Goal: Transaction & Acquisition: Book appointment/travel/reservation

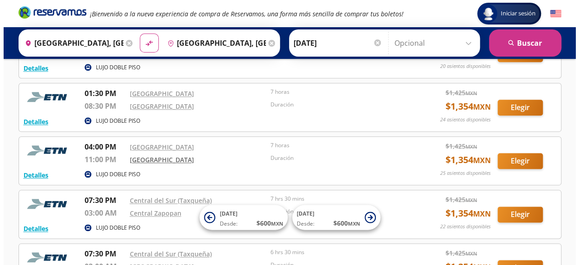
scroll to position [498, 0]
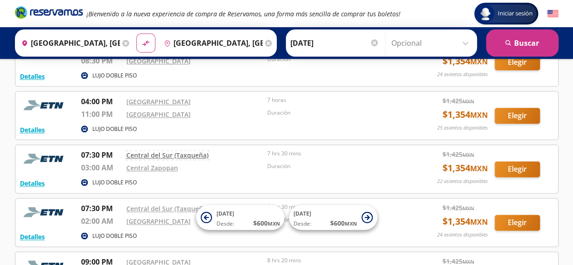
click at [143, 153] on link "Central del Sur (Taxqueña)" at bounding box center [167, 155] width 82 height 9
click at [41, 179] on button "Detalles" at bounding box center [32, 183] width 25 height 10
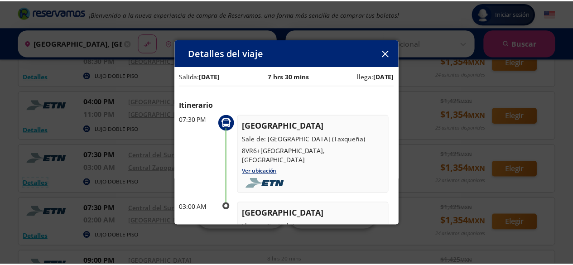
scroll to position [2, 0]
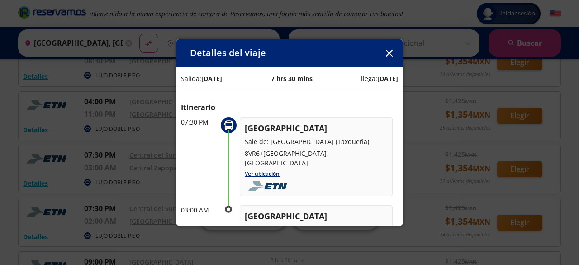
click at [390, 53] on icon "button" at bounding box center [389, 53] width 7 height 7
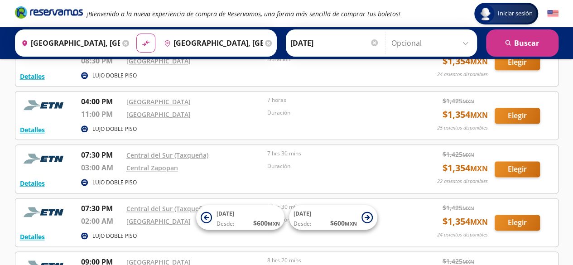
click at [394, 231] on div "LUJO DOBLE PISO" at bounding box center [242, 236] width 323 height 11
click at [506, 222] on button "Elegir" at bounding box center [516, 223] width 45 height 16
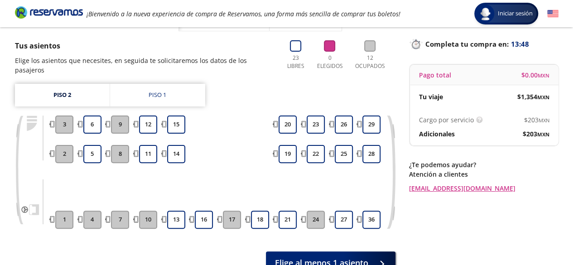
scroll to position [21, 0]
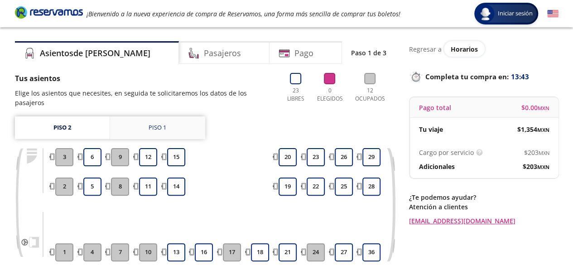
click at [158, 123] on div "Piso 1" at bounding box center [157, 127] width 18 height 9
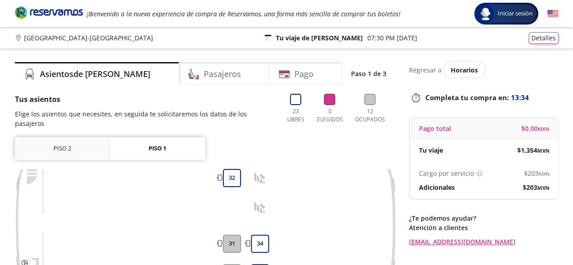
click at [72, 137] on link "Piso 2" at bounding box center [62, 148] width 95 height 23
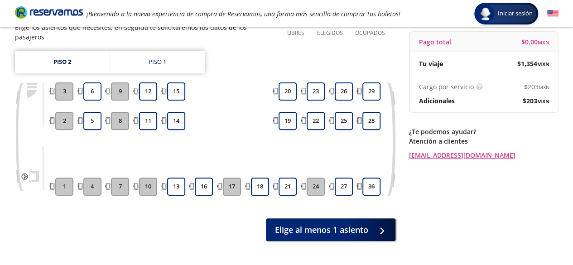
scroll to position [91, 0]
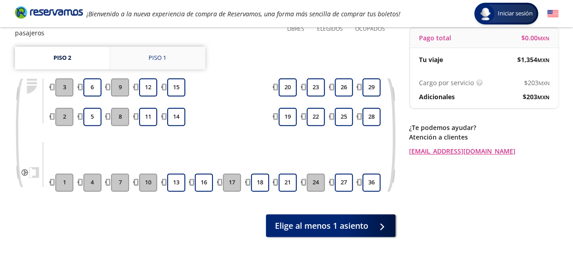
click at [167, 47] on link "Piso 1" at bounding box center [157, 58] width 95 height 23
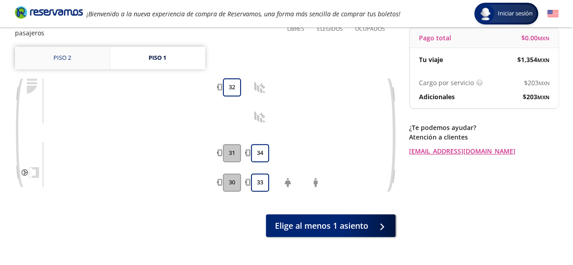
click at [72, 51] on link "Piso 2" at bounding box center [62, 58] width 95 height 23
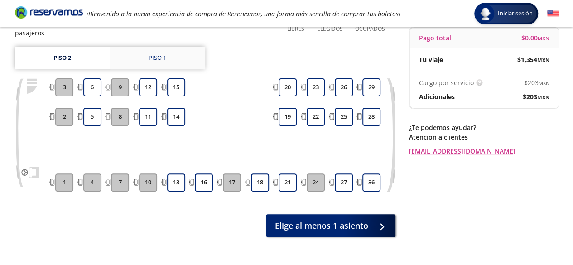
click at [156, 53] on div "Piso 1" at bounding box center [157, 57] width 18 height 9
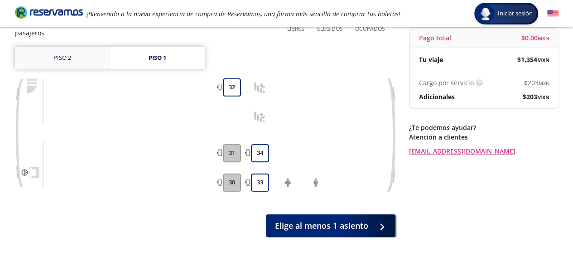
click at [92, 53] on link "Piso 2" at bounding box center [62, 58] width 95 height 23
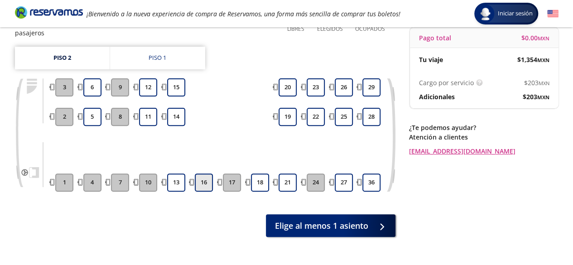
click at [206, 173] on button "16" at bounding box center [204, 182] width 18 height 18
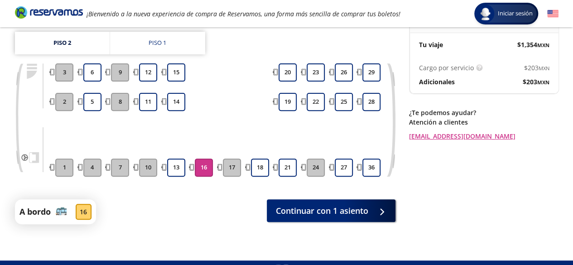
scroll to position [114, 0]
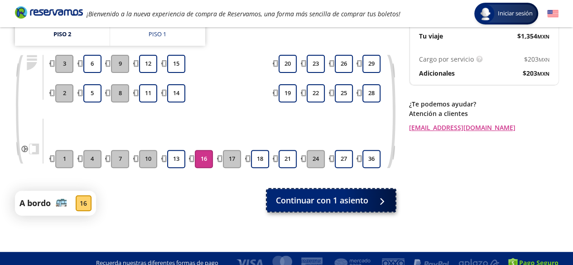
click at [315, 194] on span "Continuar con 1 asiento" at bounding box center [322, 200] width 92 height 12
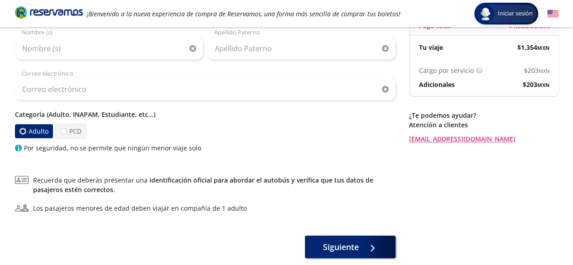
scroll to position [154, 0]
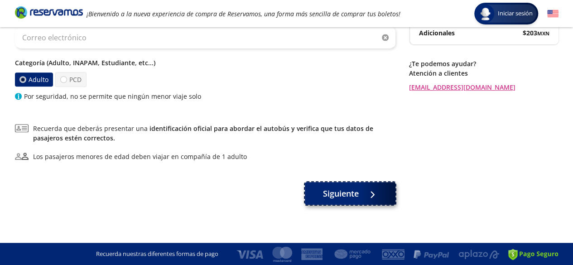
click at [330, 196] on span "Siguiente" at bounding box center [341, 193] width 36 height 12
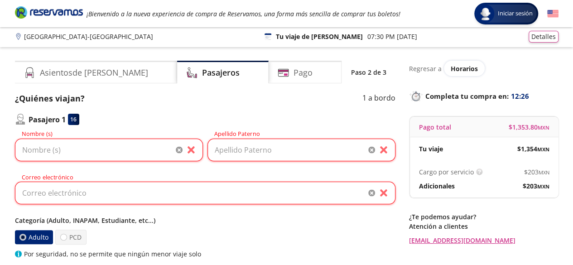
scroll to position [0, 0]
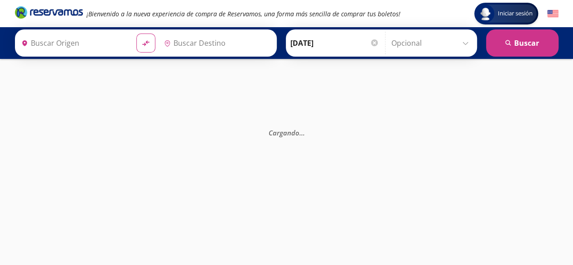
type input "Central del Sur (taxqueña), [GEOGRAPHIC_DATA]"
type input "[GEOGRAPHIC_DATA], [GEOGRAPHIC_DATA]"
